Goal: Communication & Community: Answer question/provide support

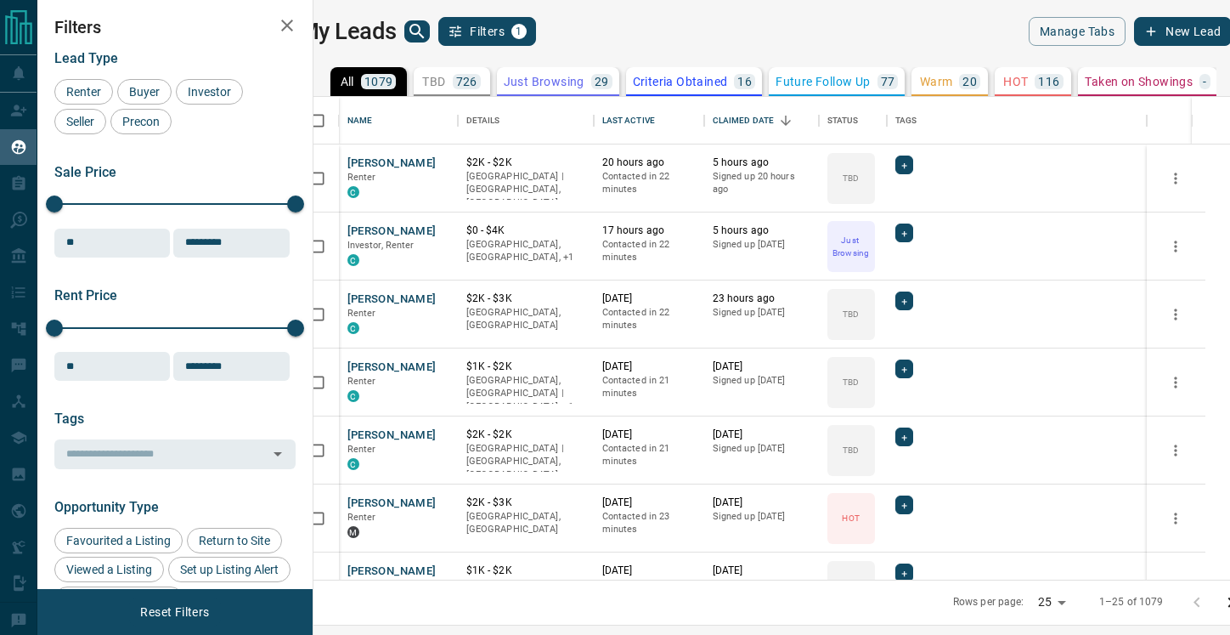
scroll to position [483, 909]
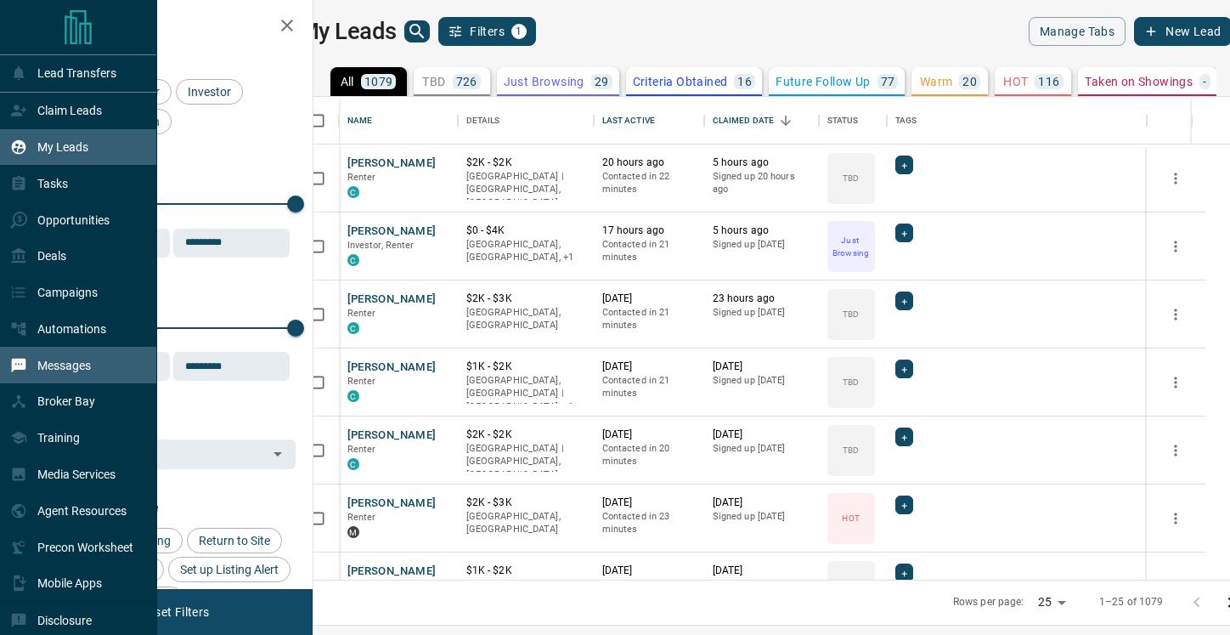
click at [70, 369] on p "Messages" at bounding box center [64, 366] width 54 height 14
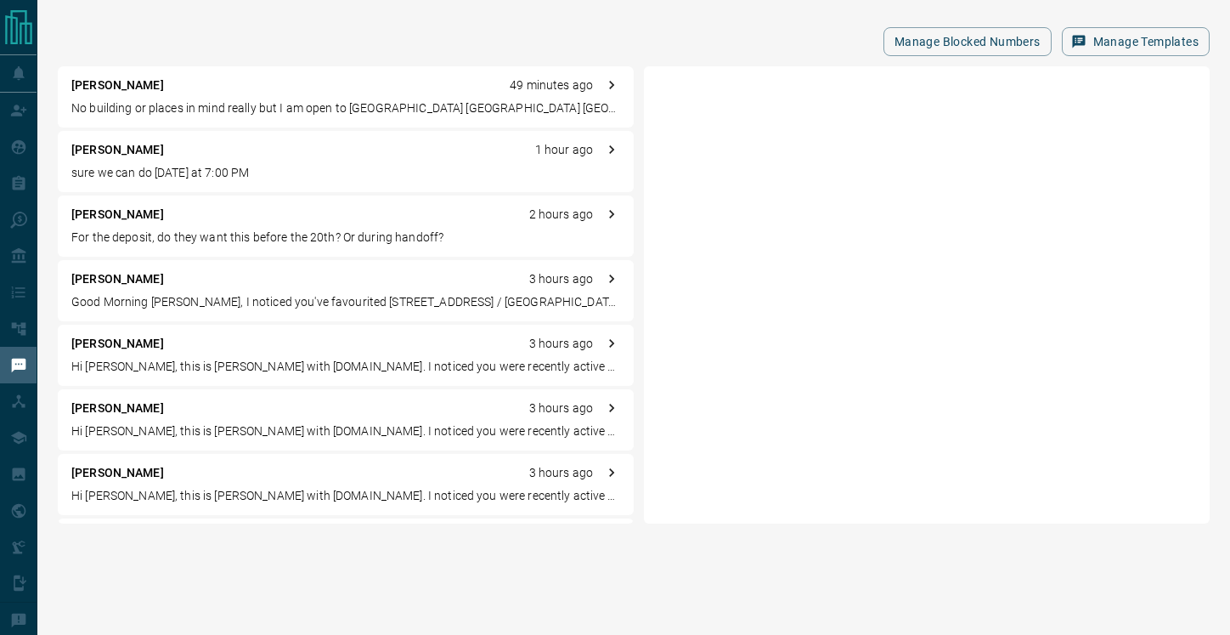
click at [344, 243] on p "For the deposit, do they want this before the 20th? Or during handoff?" at bounding box center [345, 238] width 549 height 18
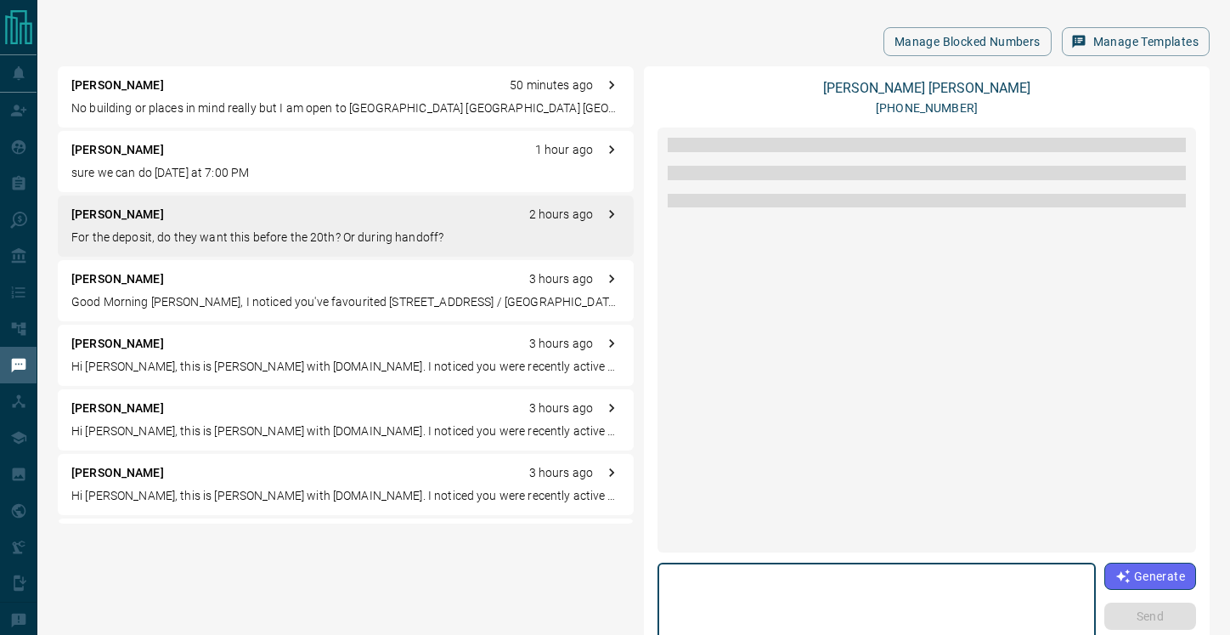
scroll to position [1837, 0]
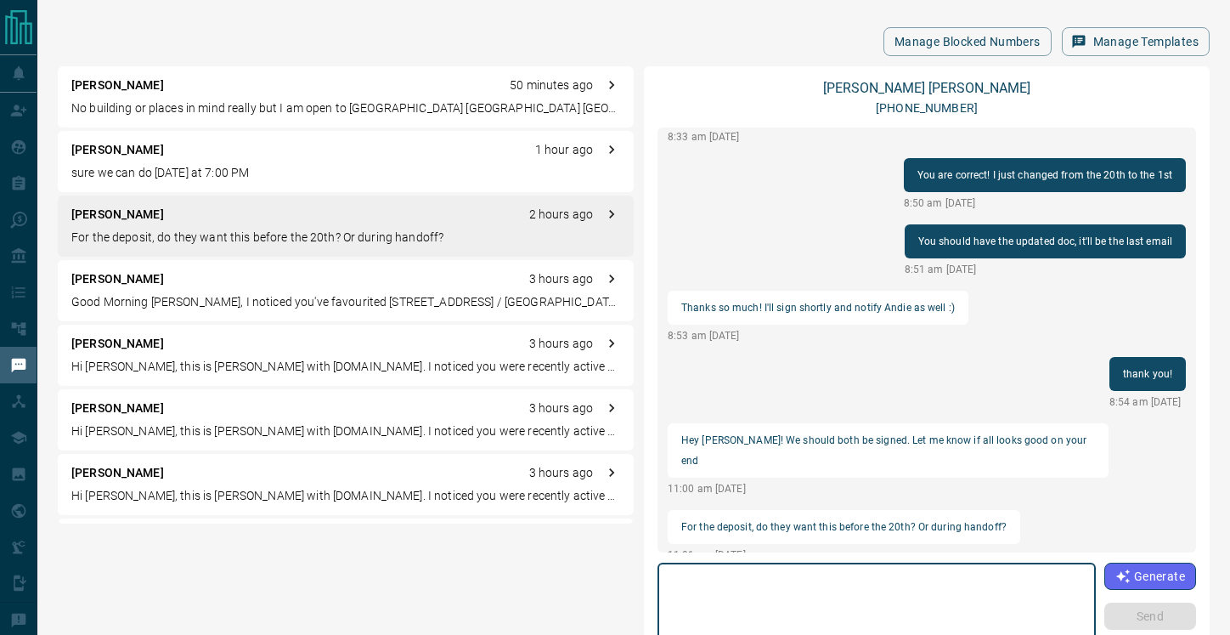
click at [811, 597] on textarea at bounding box center [876, 606] width 415 height 72
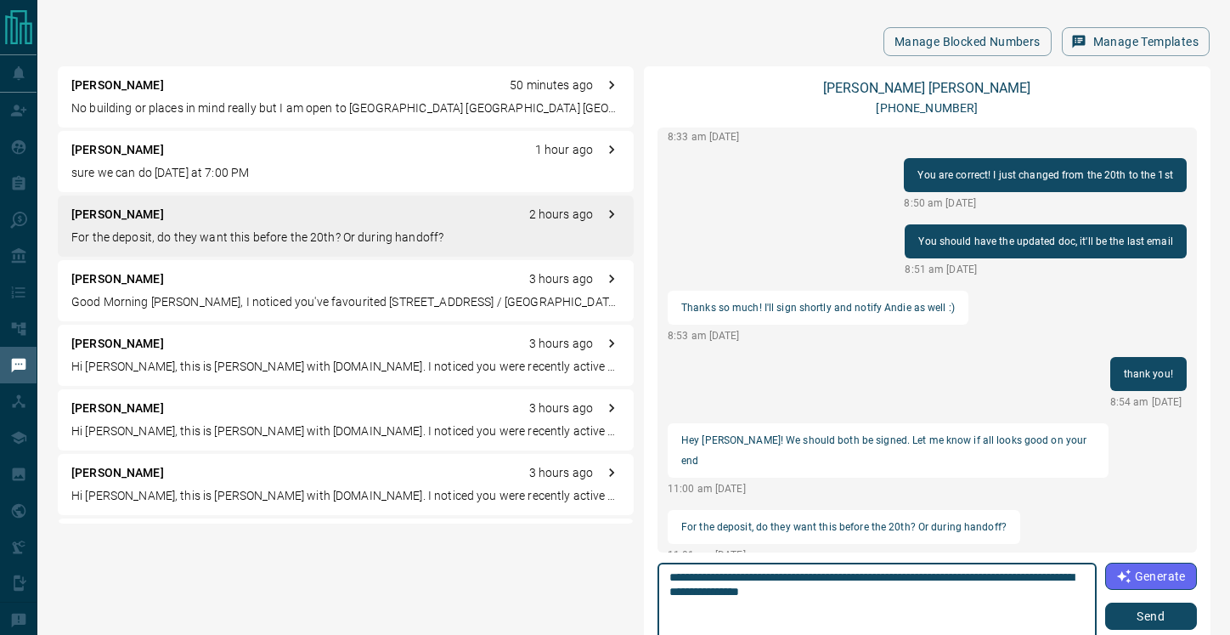
type textarea "**********"
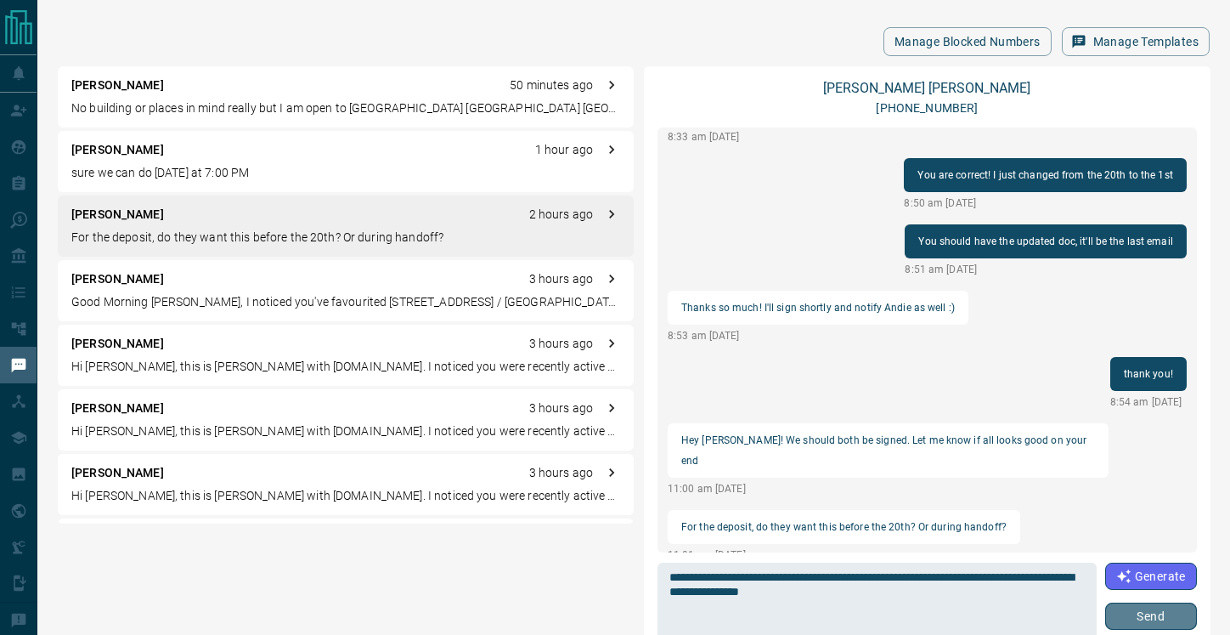
click at [1150, 618] on button "Send" at bounding box center [1151, 615] width 92 height 27
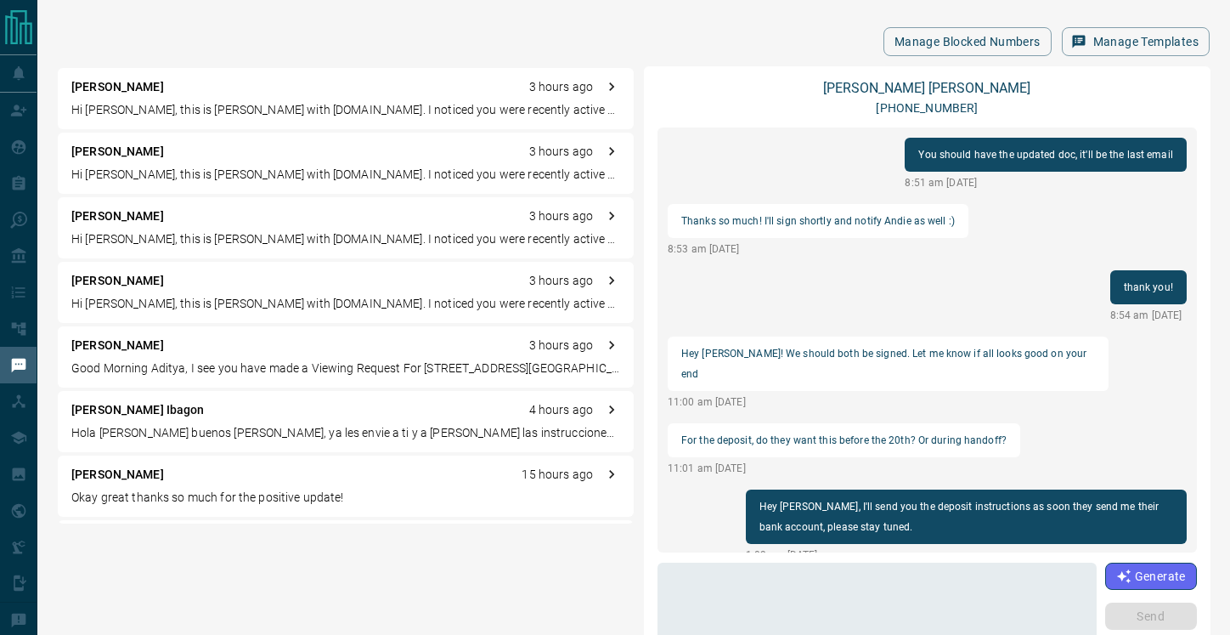
scroll to position [351, 0]
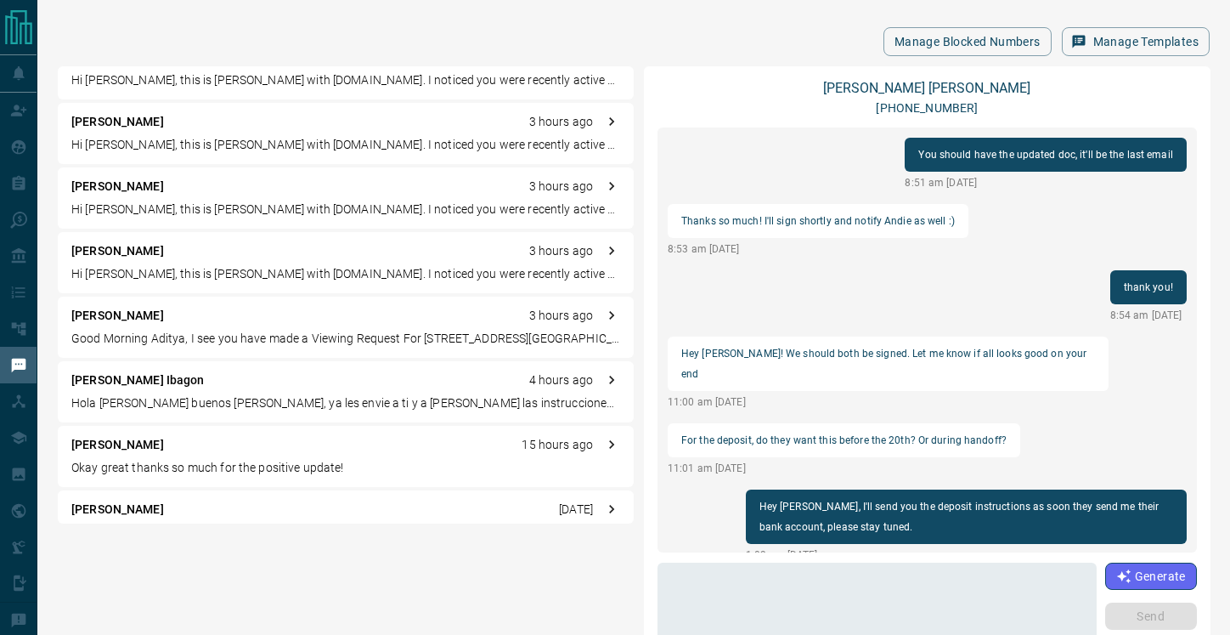
click at [175, 395] on p "Hola [PERSON_NAME] buenos [PERSON_NAME], ya les envie a ti y a [PERSON_NAME] la…" at bounding box center [345, 403] width 549 height 18
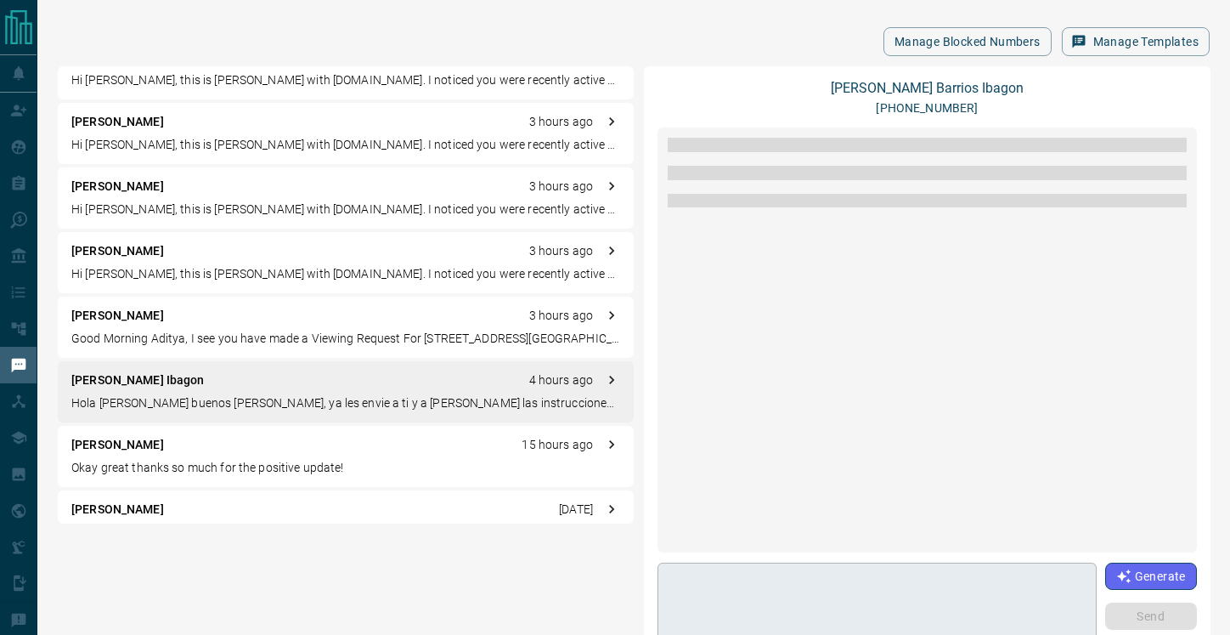
scroll to position [1816, 0]
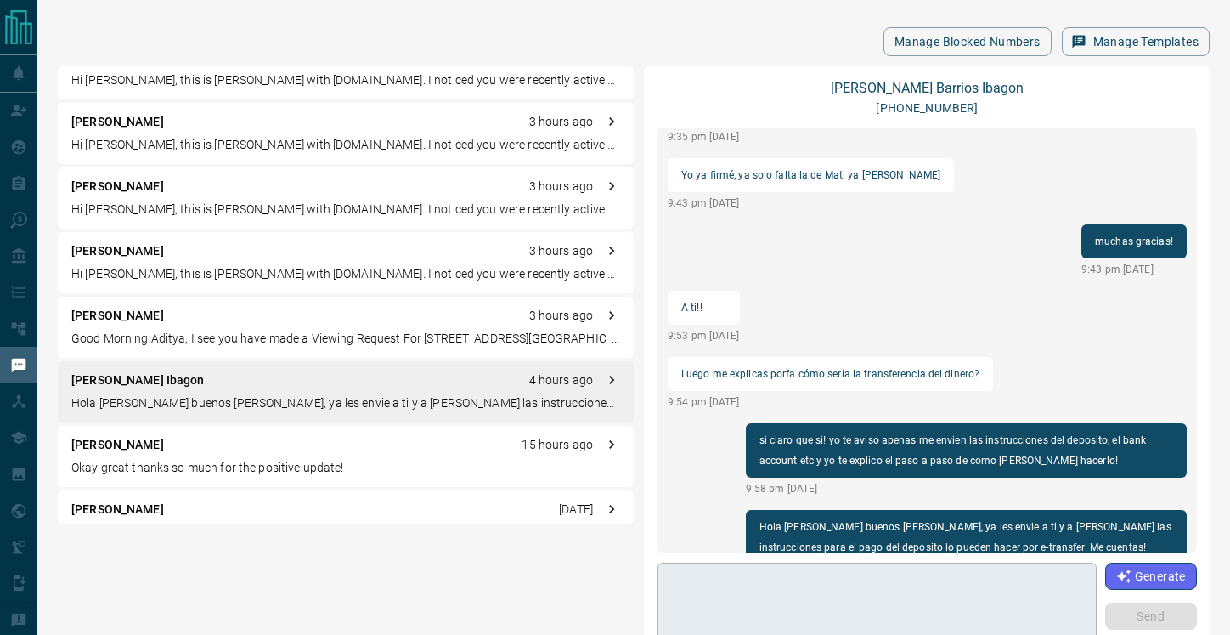
click at [810, 589] on textarea at bounding box center [876, 606] width 415 height 72
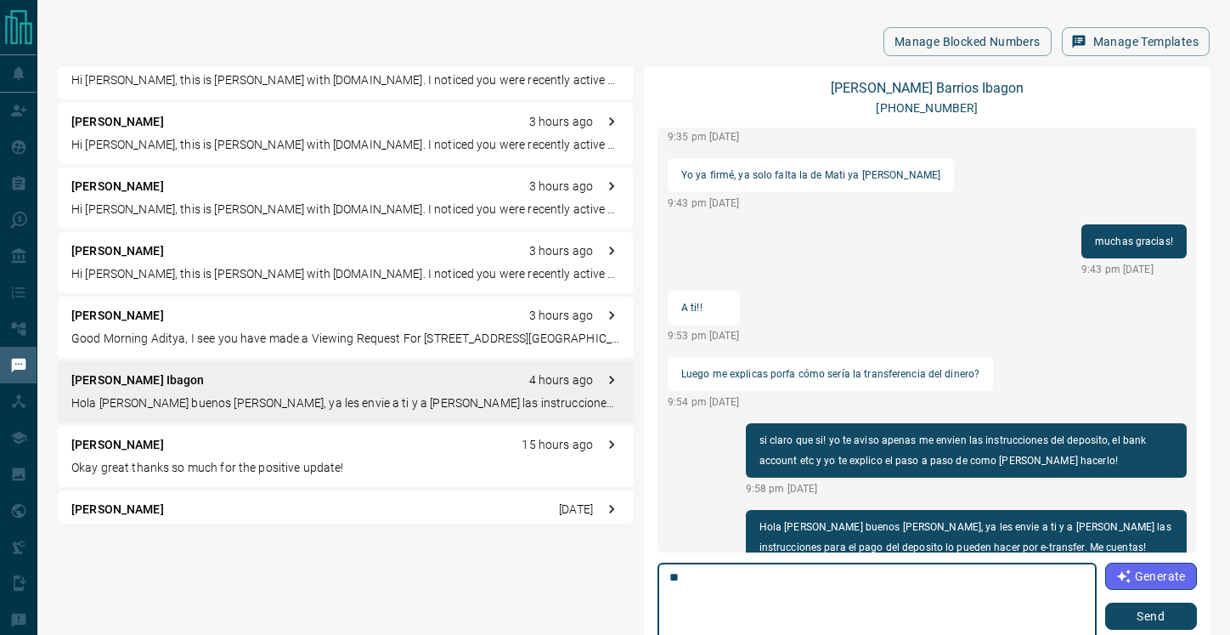
type textarea "*"
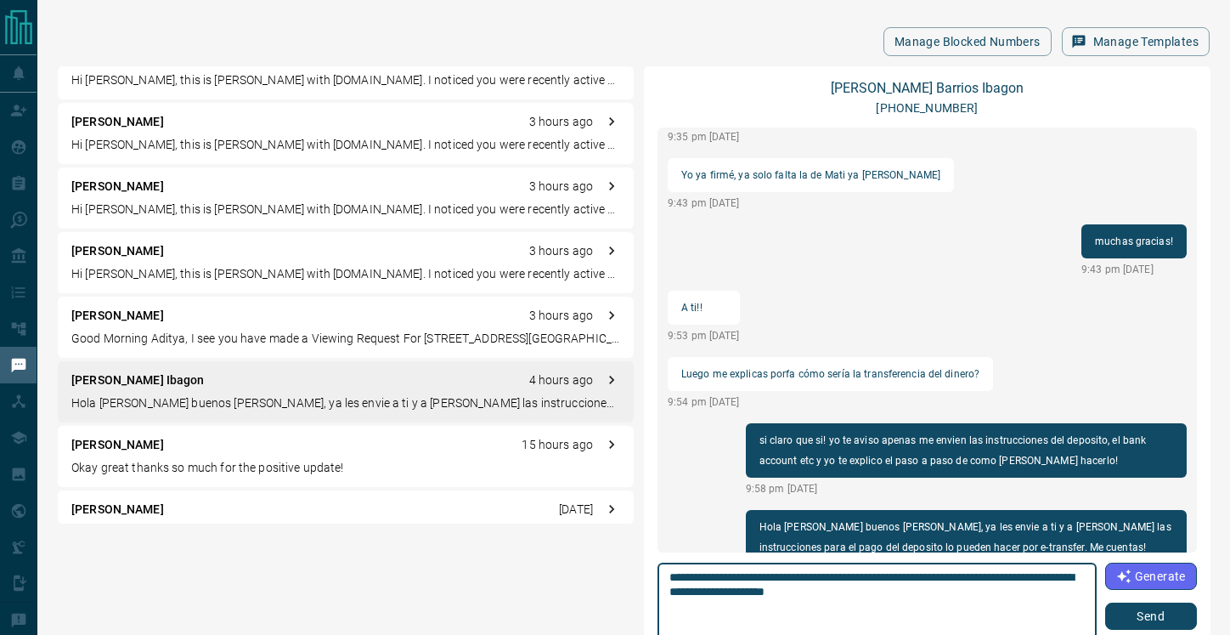
type textarea "**********"
click at [1157, 618] on button "Send" at bounding box center [1151, 615] width 92 height 27
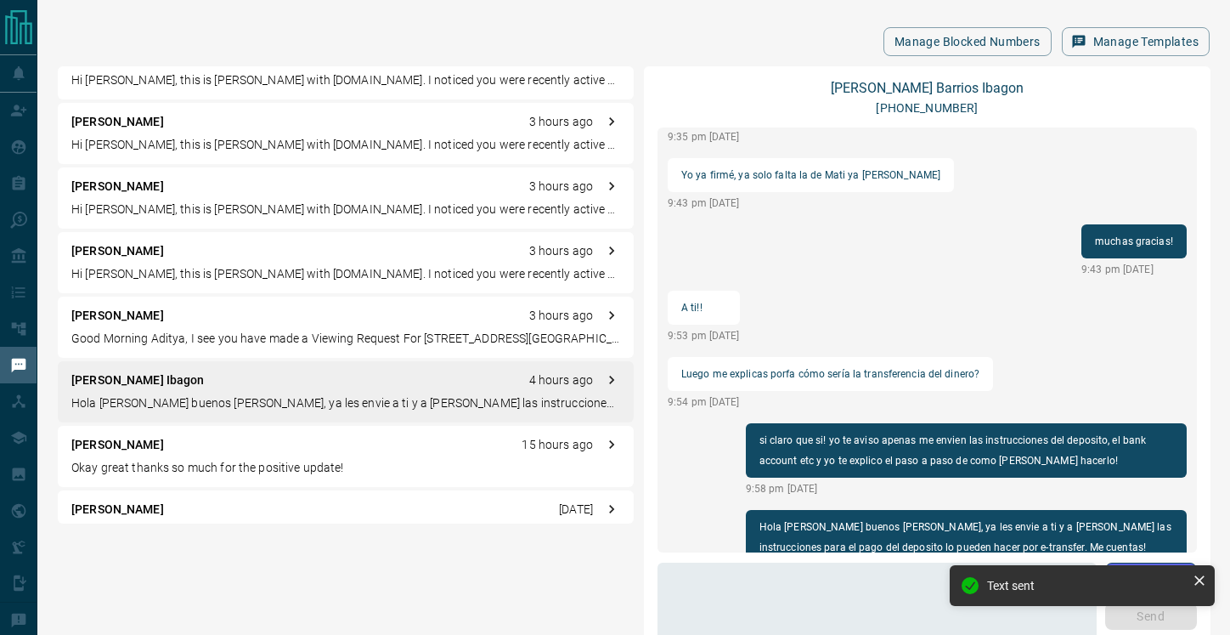
scroll to position [1776, 0]
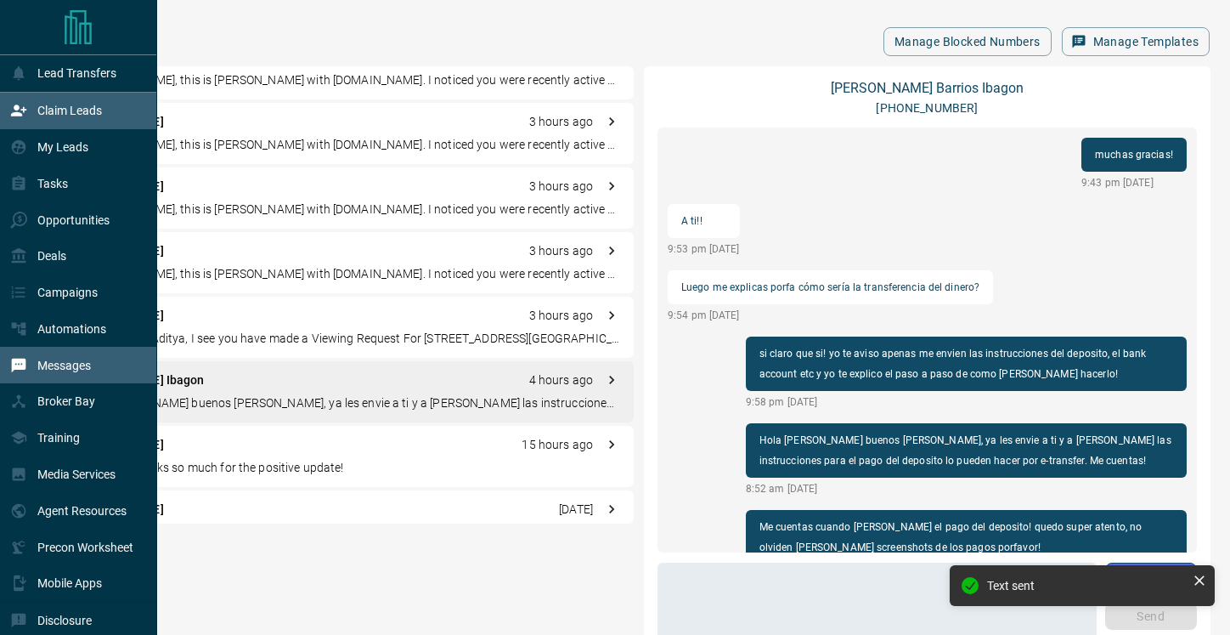
click at [29, 114] on div "Claim Leads" at bounding box center [56, 111] width 92 height 28
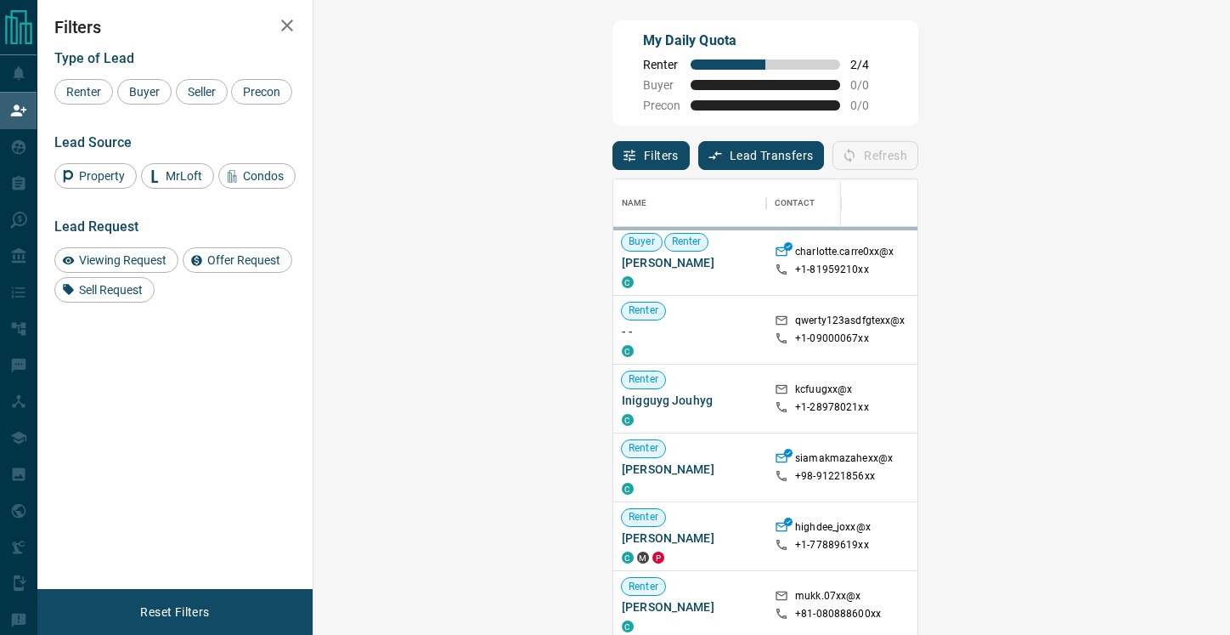
scroll to position [480, 880]
